Goal: Task Accomplishment & Management: Use online tool/utility

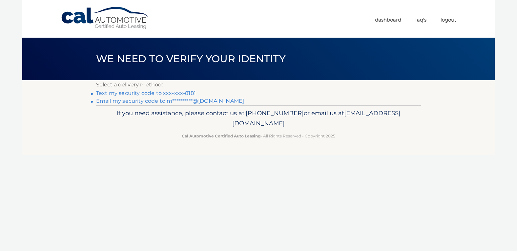
click at [157, 93] on link "Text my security code to xxx-xxx-8181" at bounding box center [146, 93] width 100 height 6
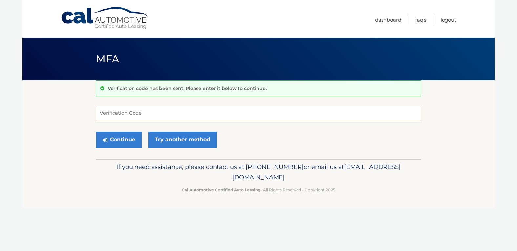
click at [143, 116] on input "Verification Code" at bounding box center [258, 113] width 324 height 16
type input "775404"
click at [126, 138] on button "Continue" at bounding box center [119, 140] width 46 height 16
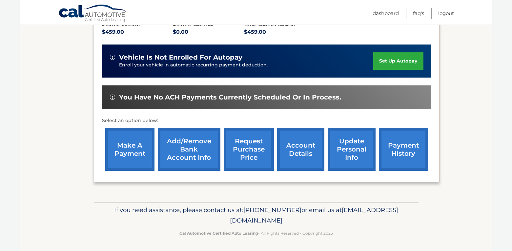
scroll to position [155, 0]
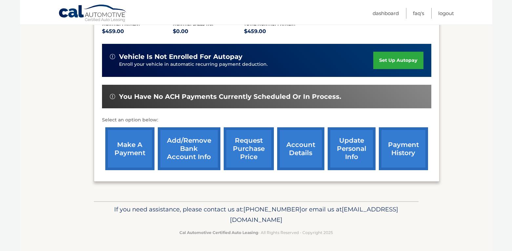
click at [122, 152] on link "make a payment" at bounding box center [129, 148] width 49 height 43
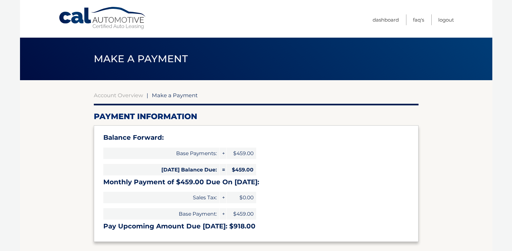
select select "OWIxZjg1ODQtNTEzMS00NTBhLWJlYTEtYWJmMDdhOWUzYmQy"
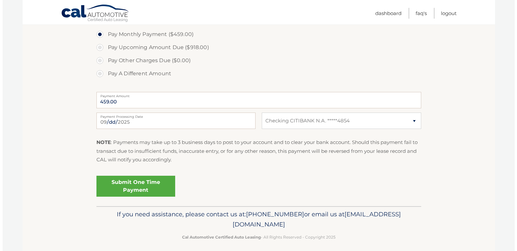
scroll to position [245, 0]
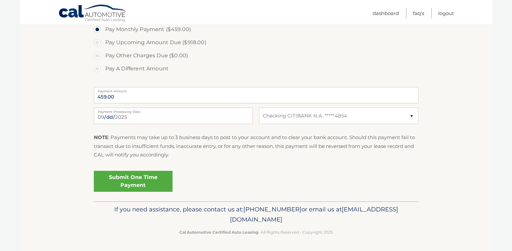
click at [129, 178] on link "Submit One Time Payment" at bounding box center [133, 181] width 79 height 21
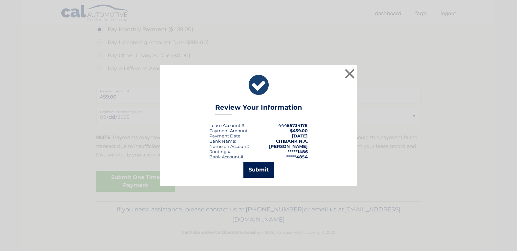
click at [256, 168] on button "Submit" at bounding box center [258, 170] width 30 height 16
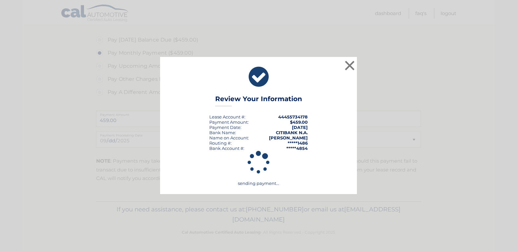
scroll to position [221, 0]
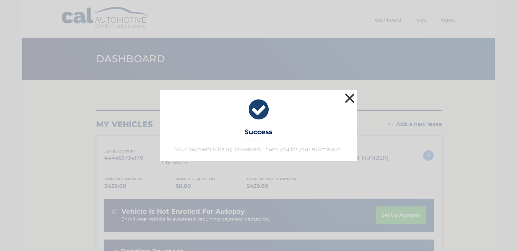
click at [348, 97] on button "×" at bounding box center [349, 98] width 13 height 13
